Goal: Obtain resource: Obtain resource

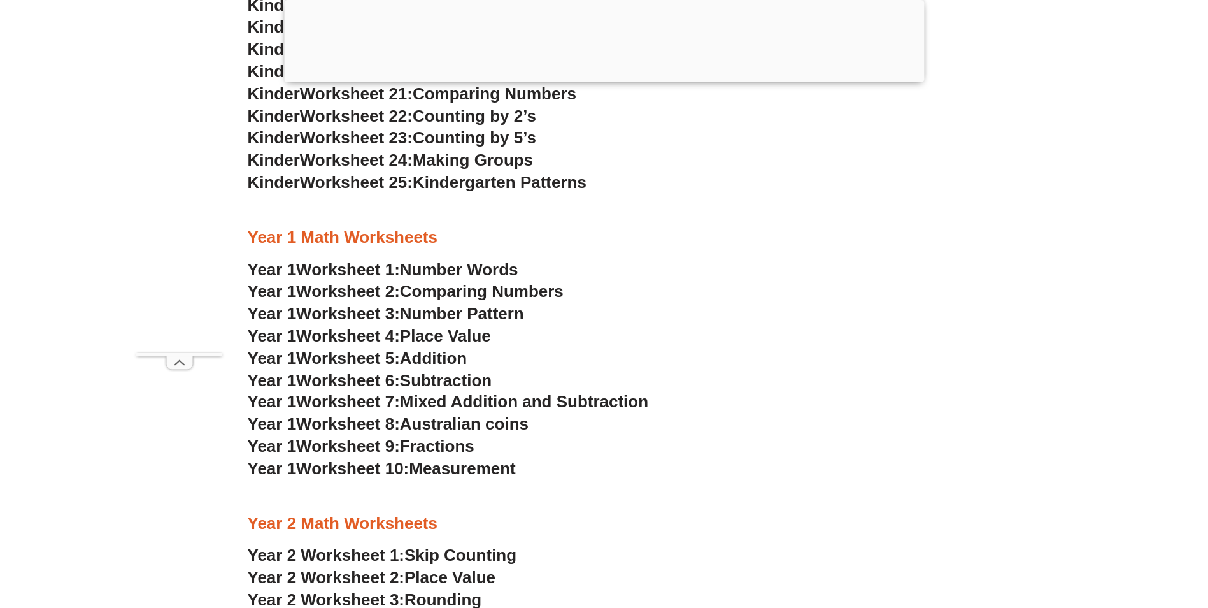
scroll to position [1146, 0]
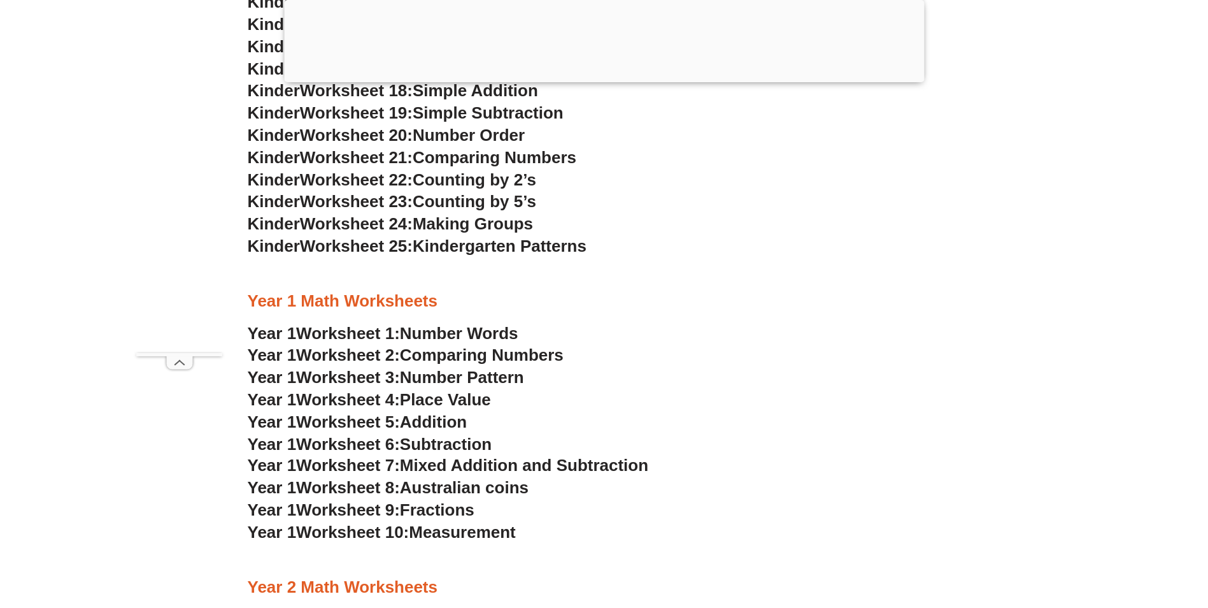
click at [511, 492] on span "Australian coins" at bounding box center [464, 487] width 129 height 19
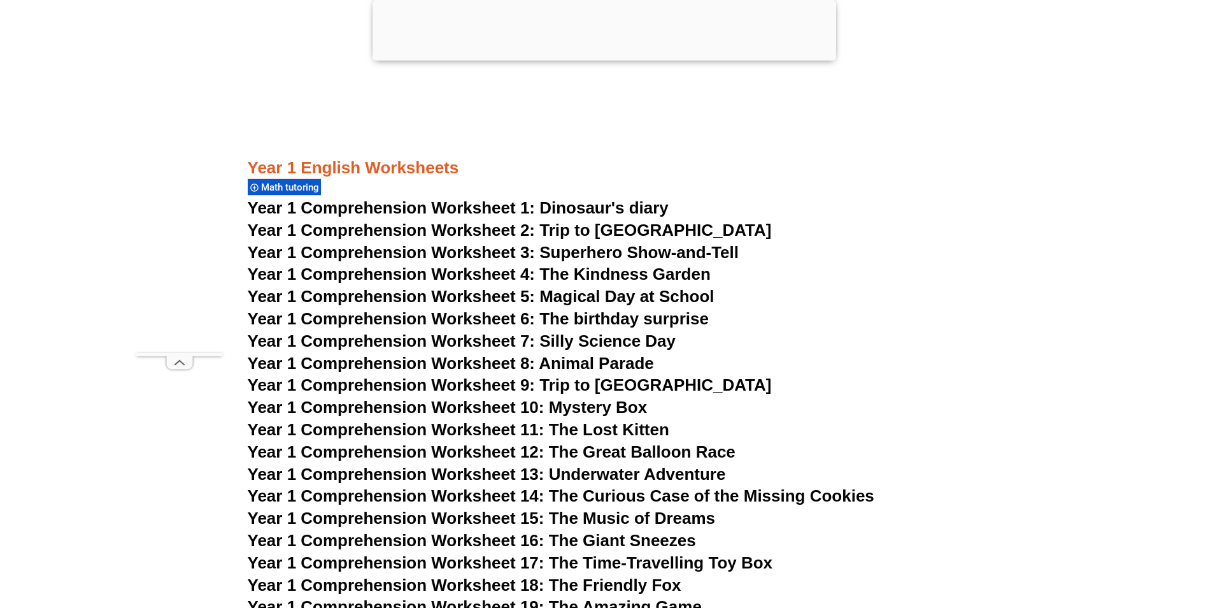
scroll to position [1656, 0]
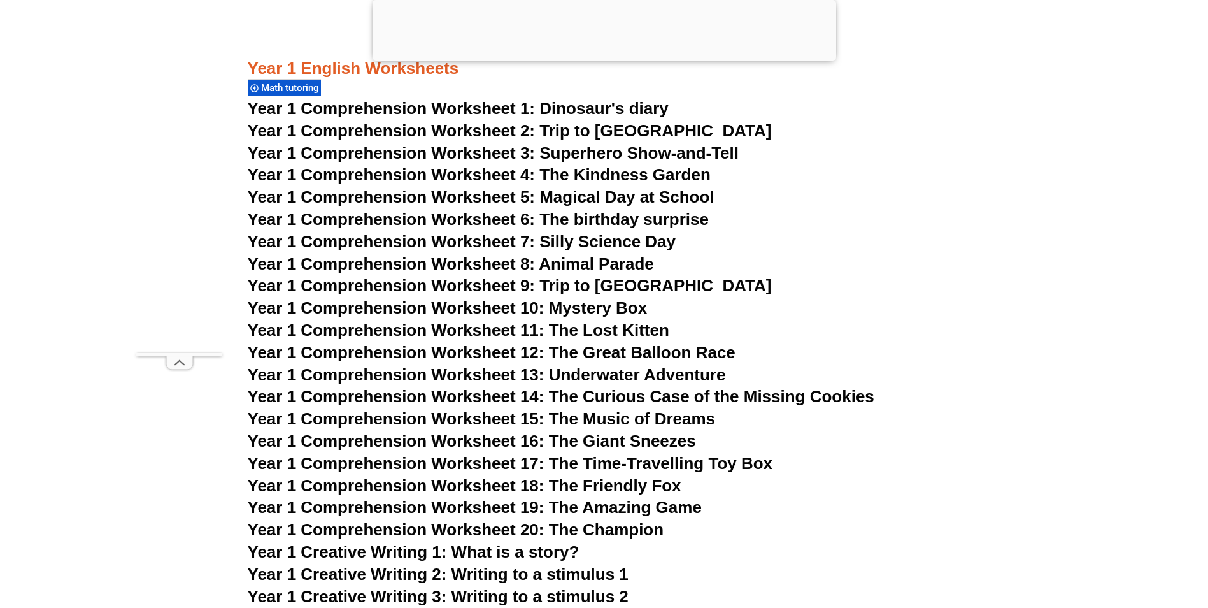
click at [469, 331] on span "Year 1 Comprehension Worksheet 11: The Lost Kitten" at bounding box center [459, 329] width 422 height 19
